Goal: Transaction & Acquisition: Purchase product/service

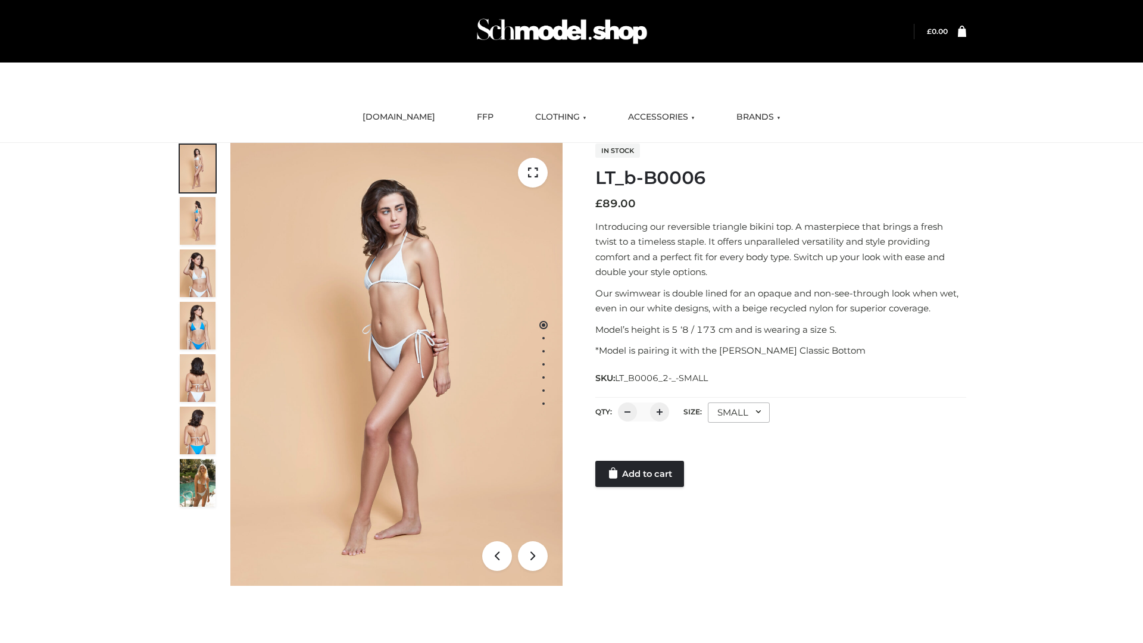
click at [641, 474] on link "Add to cart" at bounding box center [639, 474] width 89 height 26
